Goal: Navigation & Orientation: Find specific page/section

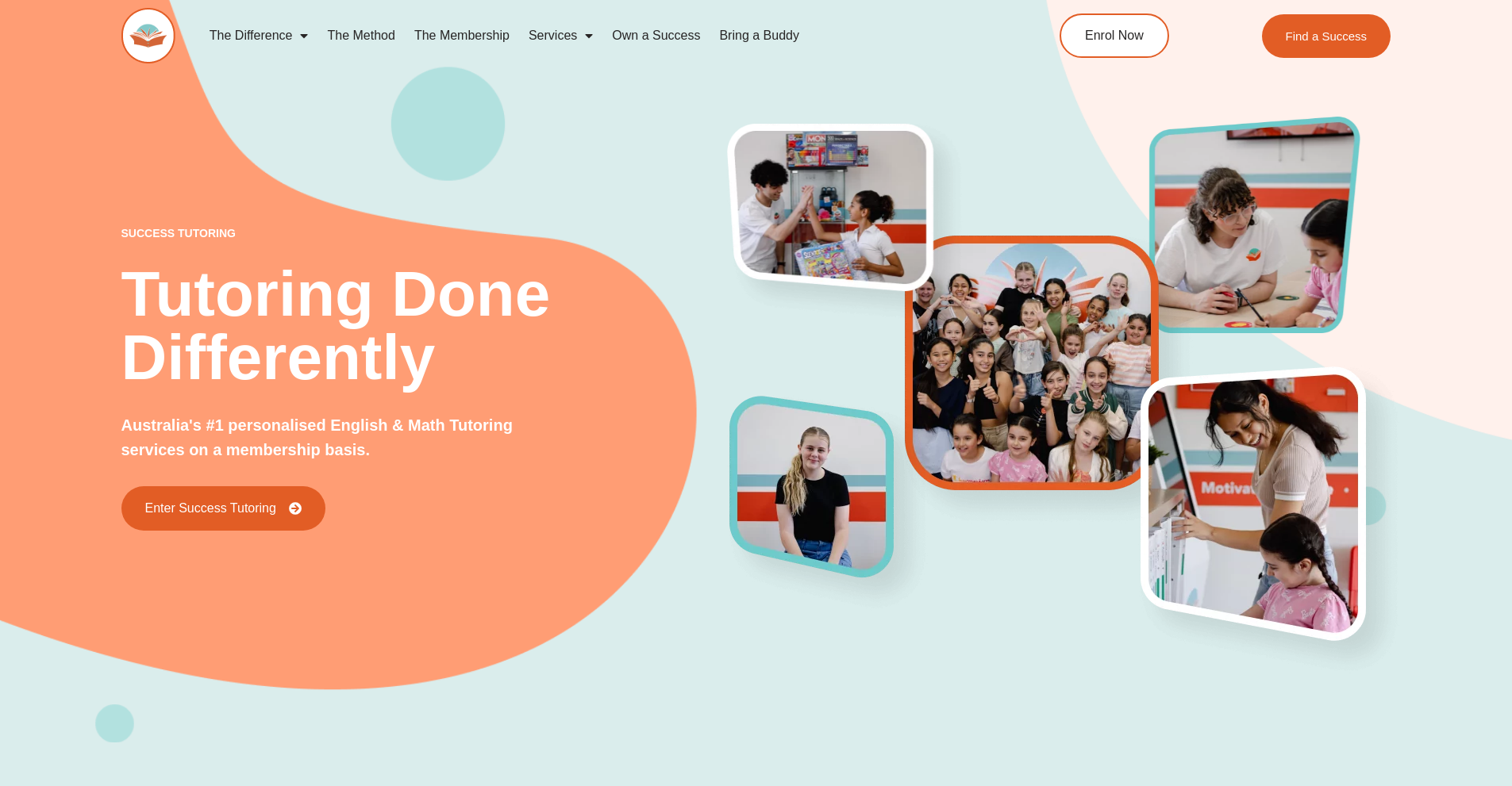
drag, startPoint x: 386, startPoint y: 427, endPoint x: 399, endPoint y: 422, distance: 13.9
